Goal: Information Seeking & Learning: Learn about a topic

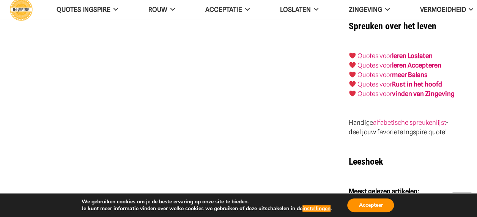
scroll to position [1175, 0]
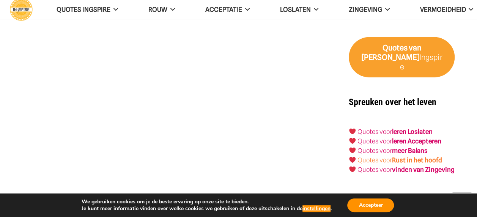
click at [406, 156] on strong "Rust in het hoofd" at bounding box center [417, 160] width 50 height 8
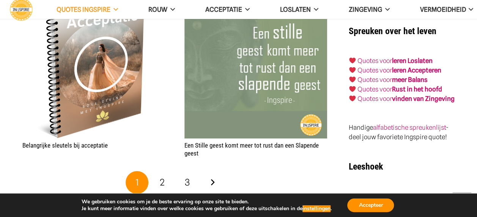
scroll to position [1327, 0]
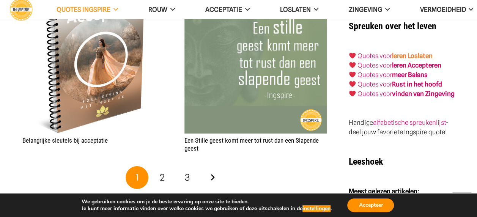
click at [409, 52] on link "leren Loslaten" at bounding box center [412, 56] width 41 height 8
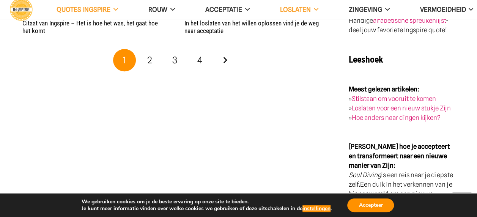
scroll to position [1593, 0]
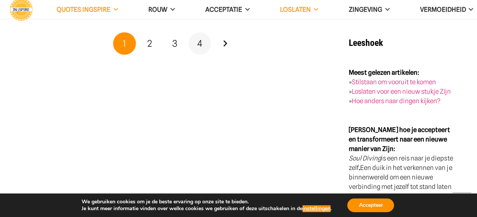
click at [202, 49] on link "4" at bounding box center [199, 43] width 23 height 23
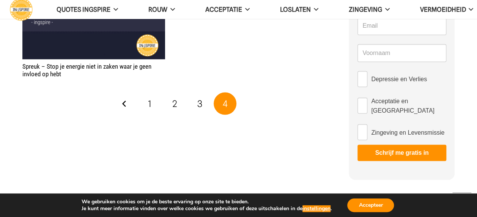
scroll to position [645, 0]
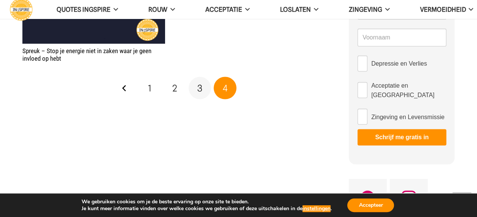
click at [201, 88] on span "3" at bounding box center [199, 87] width 5 height 11
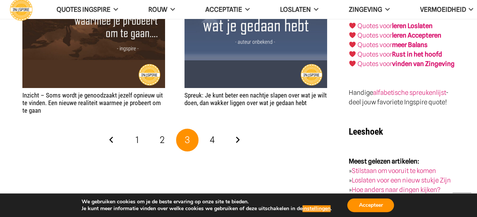
scroll to position [1479, 0]
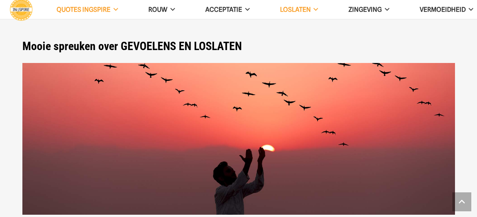
scroll to position [1593, 0]
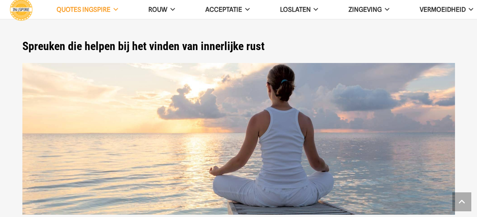
scroll to position [1327, 0]
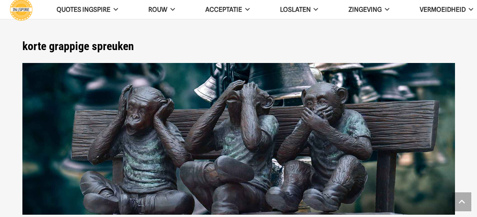
scroll to position [1175, 0]
